Goal: Task Accomplishment & Management: Manage account settings

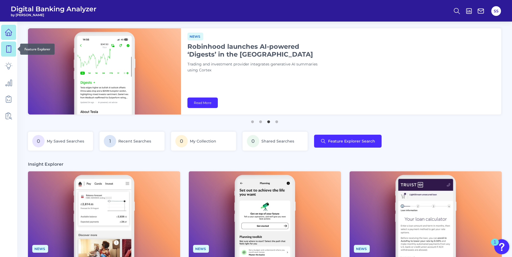
click at [7, 49] on icon at bounding box center [9, 49] width 8 height 8
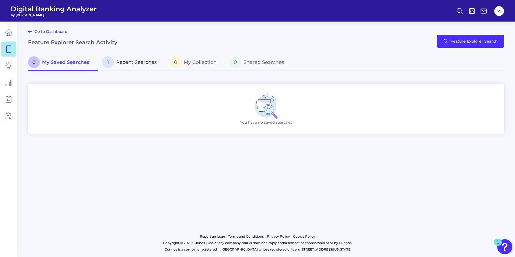
click at [150, 61] on span "Recent Searches" at bounding box center [136, 62] width 41 height 6
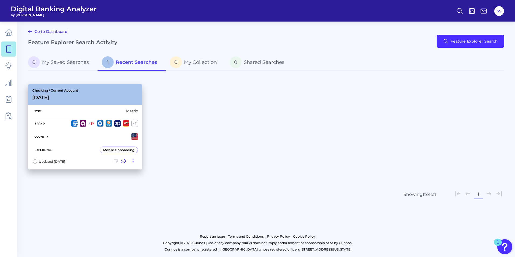
click at [116, 94] on div "Checking / Current Account [DATE]" at bounding box center [85, 94] width 114 height 21
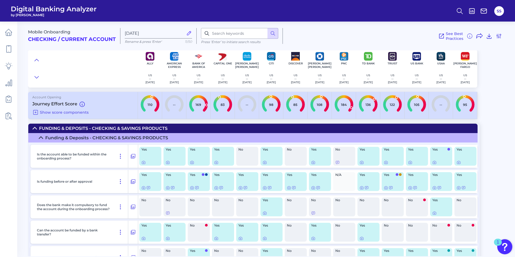
click at [54, 36] on div "Mobile Onboarding Checking / Current Account" at bounding box center [74, 36] width 92 height 16
click at [5, 46] on icon at bounding box center [9, 49] width 8 height 8
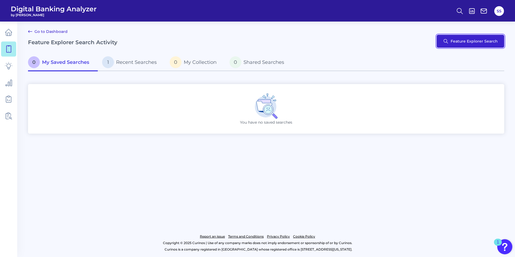
click at [479, 39] on button "Feature Explorer Search" at bounding box center [470, 41] width 68 height 13
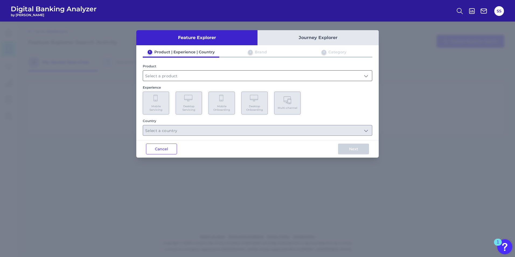
click at [205, 77] on input "text" at bounding box center [257, 76] width 229 height 10
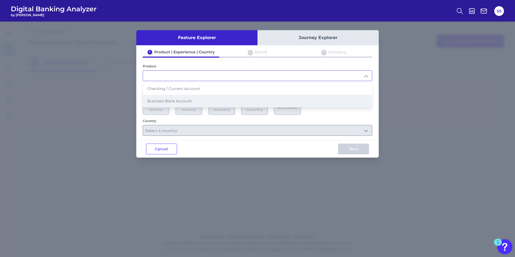
click at [178, 100] on span "Business Bank Account" at bounding box center [169, 100] width 44 height 5
type input "Business Bank Account"
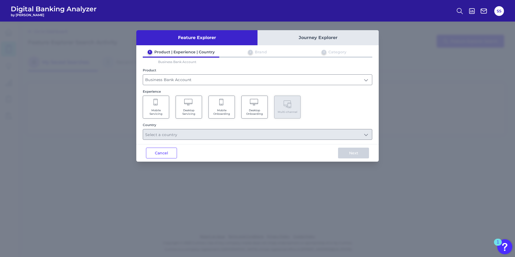
click at [153, 105] on icon at bounding box center [155, 103] width 5 height 8
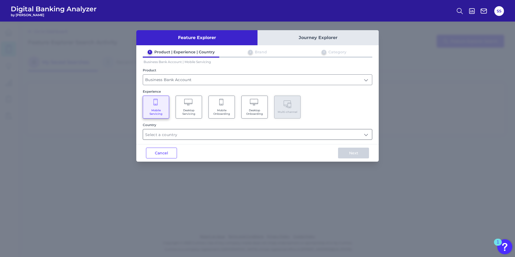
click at [218, 133] on input "text" at bounding box center [257, 134] width 229 height 10
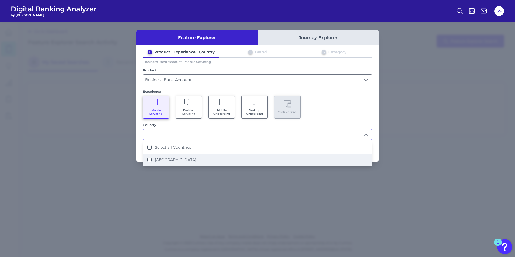
click at [164, 157] on label "[GEOGRAPHIC_DATA]" at bounding box center [175, 159] width 41 height 5
type input "Select all Countries"
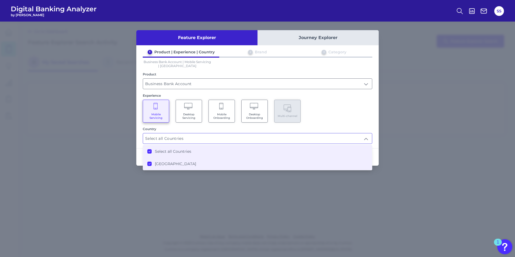
click at [351, 119] on div "Mobile Servicing Desktop Servicing Mobile Onboarding Desktop Onboarding Multi-c…" at bounding box center [257, 111] width 229 height 23
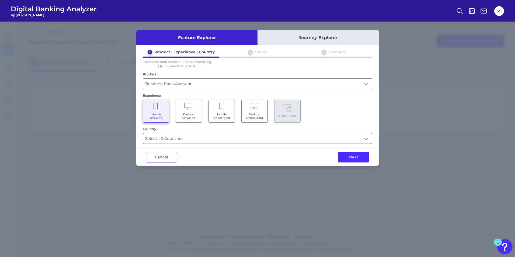
click at [267, 134] on input "Select all Countries" at bounding box center [257, 138] width 229 height 10
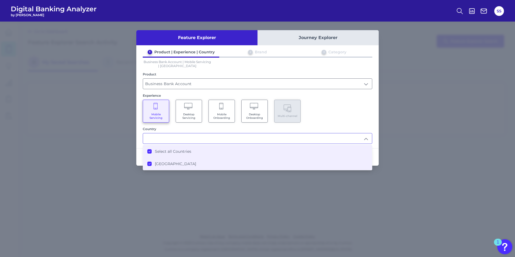
click at [149, 151] on icon at bounding box center [149, 151] width 3 height 3
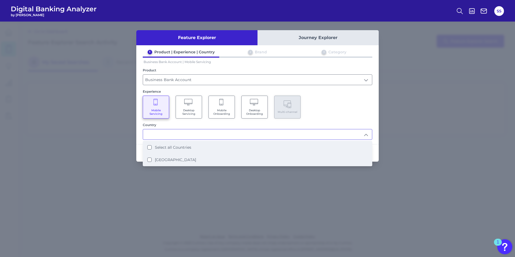
click at [146, 160] on li "[GEOGRAPHIC_DATA]" at bounding box center [257, 159] width 229 height 12
type input "Select all Countries"
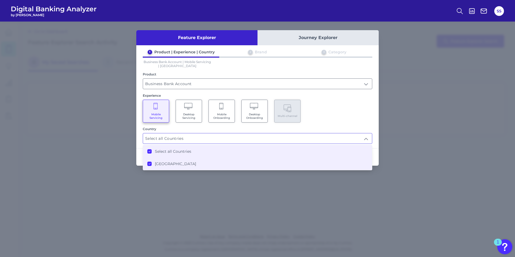
click at [331, 110] on div "Mobile Servicing Desktop Servicing Mobile Onboarding Desktop Onboarding Multi-c…" at bounding box center [257, 111] width 229 height 23
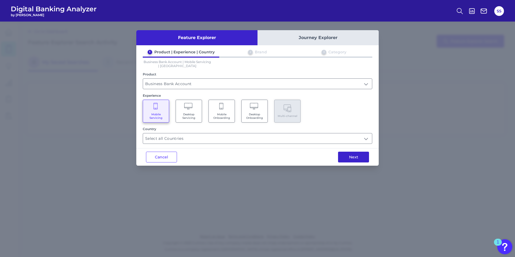
click at [355, 156] on button "Next" at bounding box center [353, 156] width 31 height 11
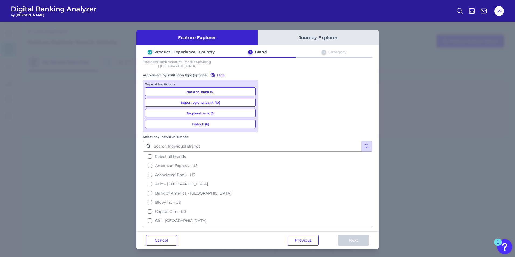
click at [194, 112] on button "Regional bank (3)" at bounding box center [200, 113] width 110 height 9
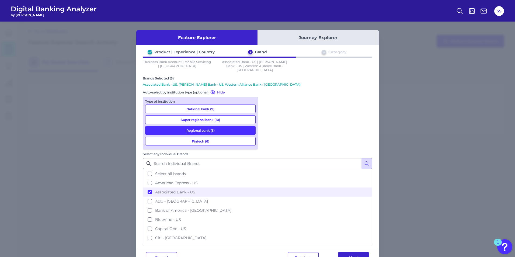
click at [356, 252] on button "Next" at bounding box center [353, 257] width 31 height 11
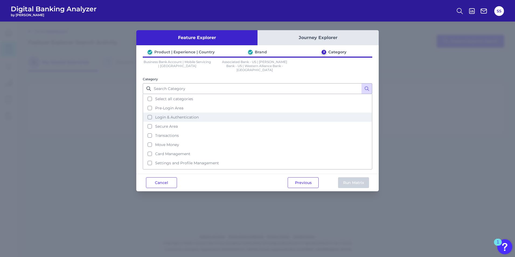
click at [147, 114] on button "Login & Authentication" at bounding box center [257, 116] width 228 height 9
click at [348, 177] on button "Run Matrix" at bounding box center [353, 182] width 31 height 11
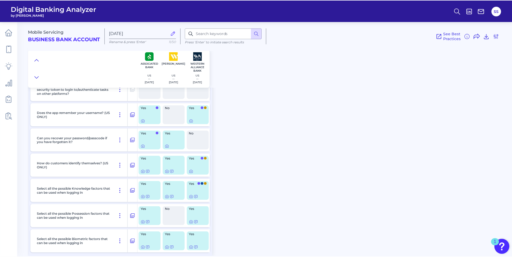
scroll to position [36, 0]
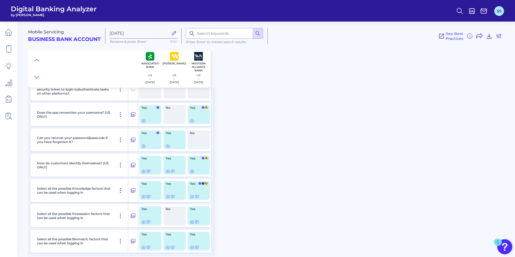
click at [499, 11] on button "SS" at bounding box center [499, 11] width 10 height 10
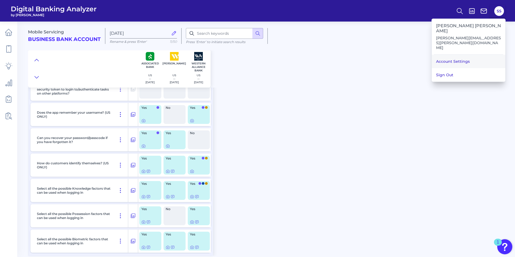
click at [472, 55] on link "Account Settings" at bounding box center [467, 61] width 73 height 13
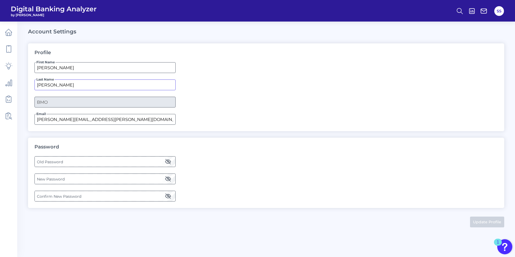
drag, startPoint x: 54, startPoint y: 83, endPoint x: 17, endPoint y: 80, distance: 36.4
click at [17, 80] on main "Account Settings Profile First Name [PERSON_NAME] Last Name [PERSON_NAME] Compa…" at bounding box center [257, 128] width 515 height 257
type input "Gulam"
click at [494, 219] on button "Update Profile" at bounding box center [487, 221] width 34 height 11
click at [501, 11] on button "SG" at bounding box center [499, 11] width 10 height 10
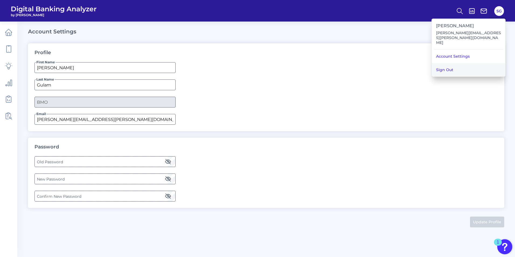
drag, startPoint x: 458, startPoint y: 62, endPoint x: 457, endPoint y: 58, distance: 4.0
click at [457, 63] on button "Sign Out" at bounding box center [467, 69] width 73 height 13
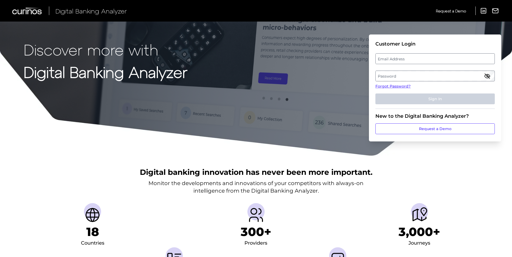
click at [392, 56] on label "Email Address" at bounding box center [435, 59] width 119 height 10
click at [392, 56] on input "email" at bounding box center [435, 58] width 119 height 11
type input "[PERSON_NAME][EMAIL_ADDRESS][PERSON_NAME][DOMAIN_NAME]"
click at [392, 77] on label "Password" at bounding box center [435, 76] width 119 height 10
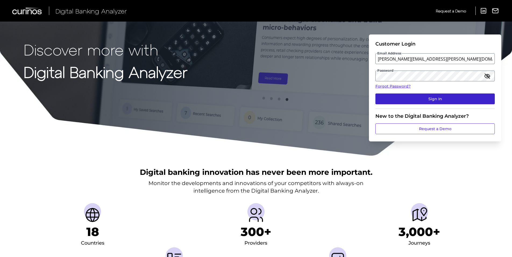
click at [406, 94] on button "Sign In" at bounding box center [435, 98] width 119 height 11
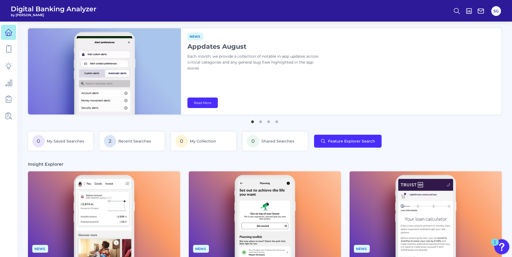
click at [501, 8] on div "SG" at bounding box center [496, 11] width 12 height 12
click at [497, 10] on button "SG" at bounding box center [497, 11] width 10 height 10
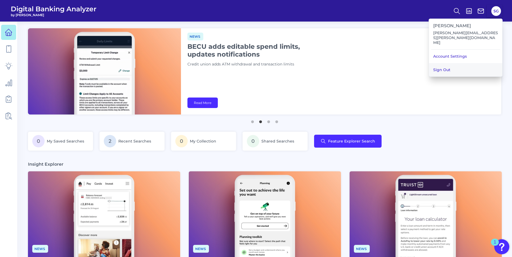
click at [461, 63] on button "Sign Out" at bounding box center [465, 69] width 73 height 13
